Goal: Check status

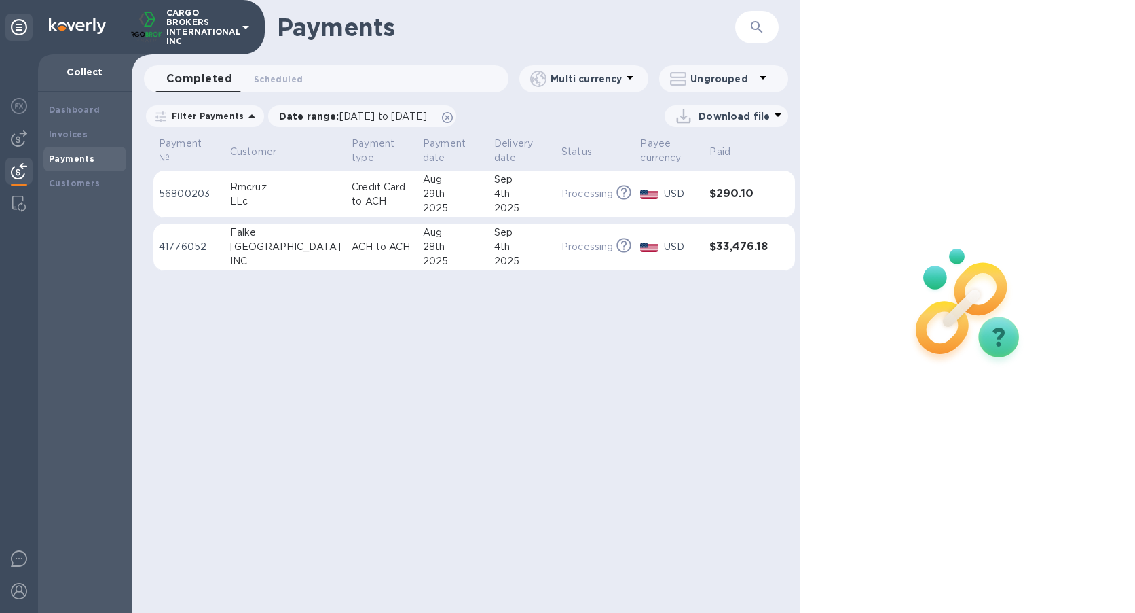
click at [206, 196] on p "56800203" at bounding box center [189, 194] width 60 height 14
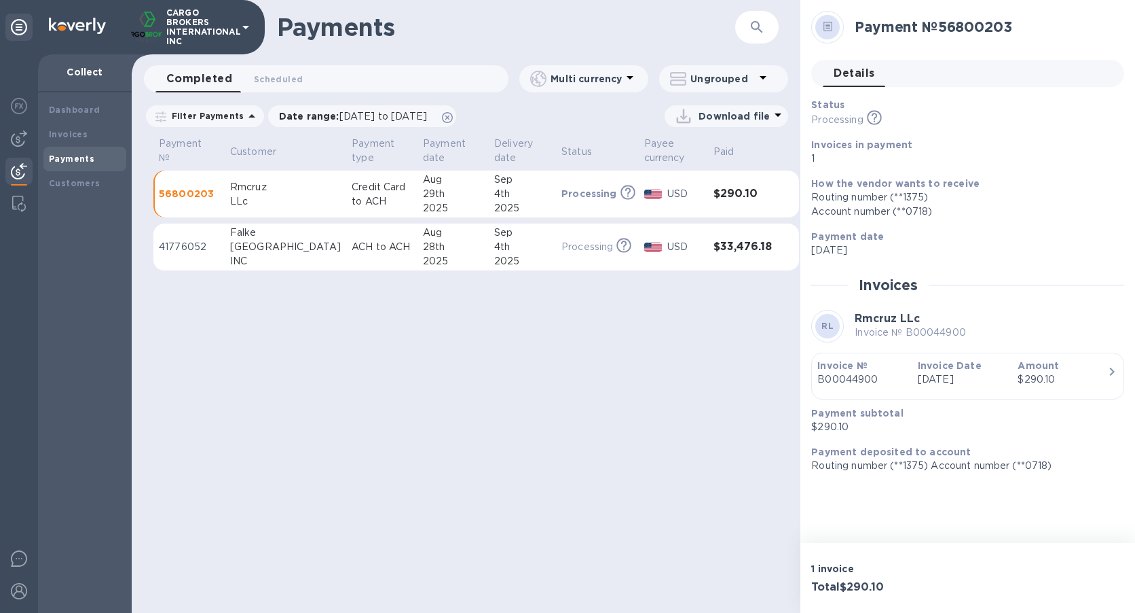
click at [378, 240] on td "ACH to ACH" at bounding box center [381, 247] width 71 height 48
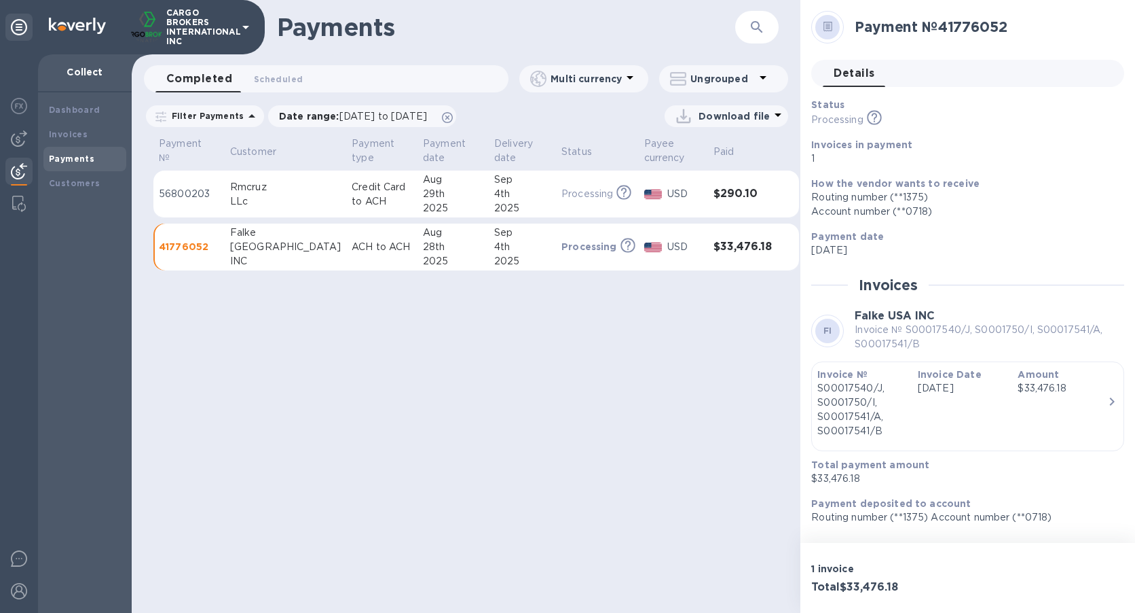
click at [358, 201] on p "Credit Card to ACH" at bounding box center [382, 194] width 60 height 29
